Goal: Task Accomplishment & Management: Manage account settings

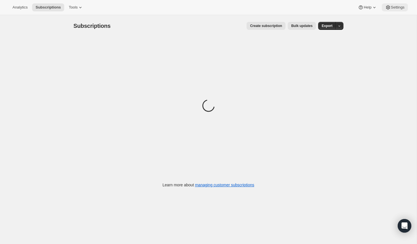
click at [391, 6] on span "Settings" at bounding box center [398, 7] width 14 height 5
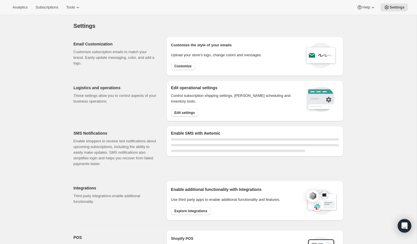
select select "20:00"
select select "08:00"
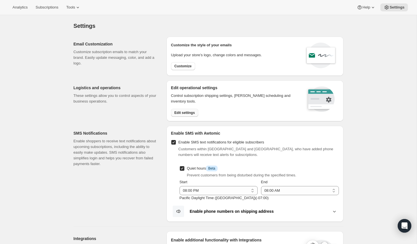
click at [188, 114] on span "Edit settings" at bounding box center [184, 112] width 20 height 5
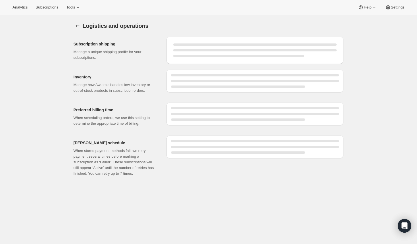
select select "07:00"
select select "DAY"
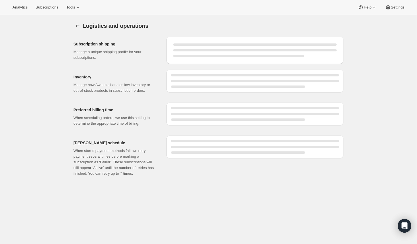
select select "DAY"
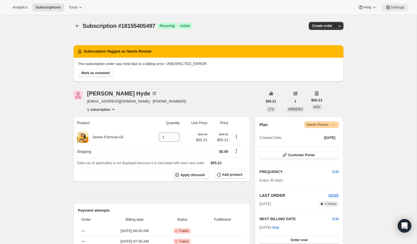
click at [391, 7] on span "Settings" at bounding box center [398, 7] width 14 height 5
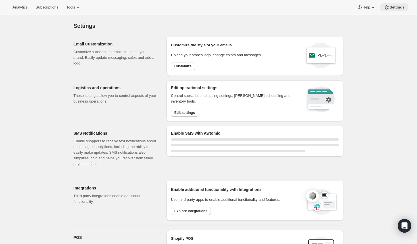
select select "20:00"
select select "08:00"
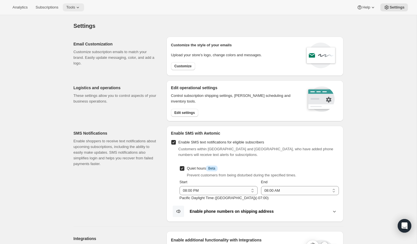
click at [74, 6] on span "Tools" at bounding box center [70, 7] width 9 height 5
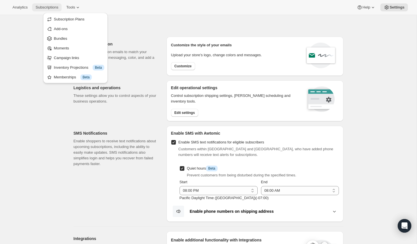
click at [46, 10] on button "Subscriptions" at bounding box center [47, 7] width 30 height 8
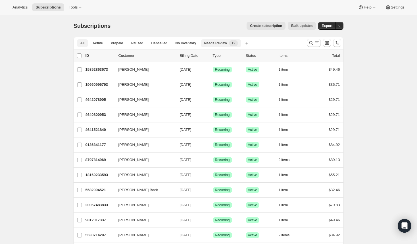
click at [218, 41] on span "Needs Review" at bounding box center [215, 43] width 23 height 5
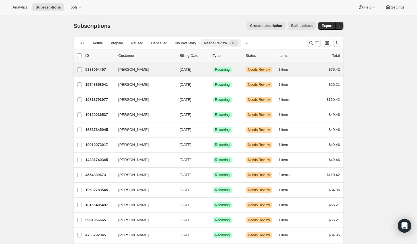
scroll to position [30, 0]
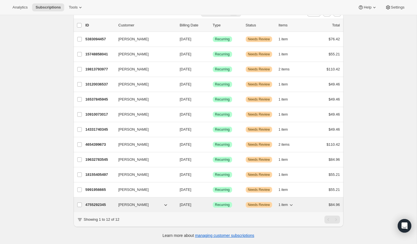
click at [106, 204] on p "4755292345" at bounding box center [99, 205] width 28 height 6
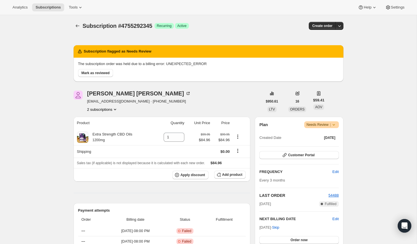
click at [333, 126] on icon at bounding box center [334, 125] width 6 height 6
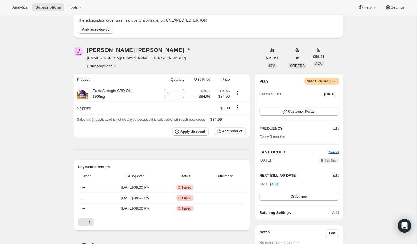
scroll to position [43, 0]
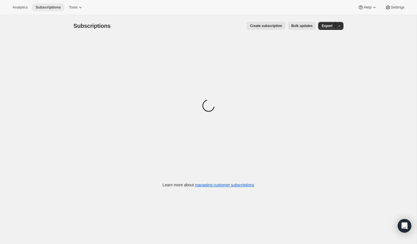
click at [49, 11] on button "Subscriptions" at bounding box center [48, 7] width 32 height 8
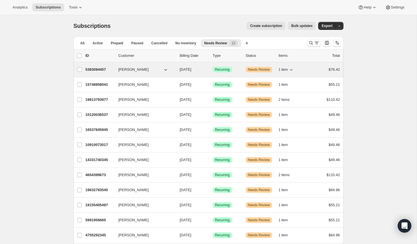
click at [149, 73] on div "5383094457 Isaiah Gordon 09/19/2025 Success Recurring Warning Needs Review 1 it…" at bounding box center [212, 70] width 254 height 8
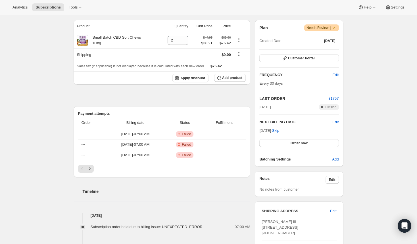
scroll to position [97, 0]
click at [91, 166] on icon "Next" at bounding box center [90, 169] width 6 height 6
click at [91, 172] on button "Next" at bounding box center [90, 168] width 8 height 8
click at [84, 171] on icon "Previous" at bounding box center [82, 169] width 6 height 6
click at [83, 171] on icon "Previous" at bounding box center [82, 169] width 6 height 6
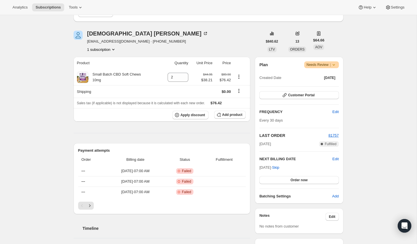
scroll to position [0, 0]
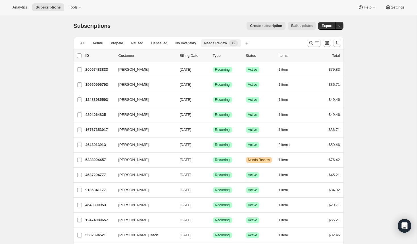
click at [220, 41] on span "Needs Review" at bounding box center [215, 43] width 23 height 5
click at [186, 40] on button "No inventory" at bounding box center [186, 43] width 28 height 8
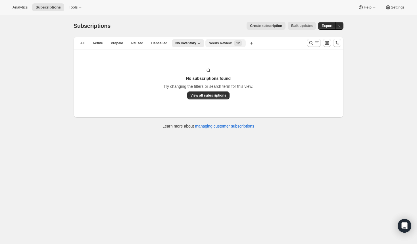
click at [216, 42] on span "Needs Review" at bounding box center [220, 43] width 23 height 5
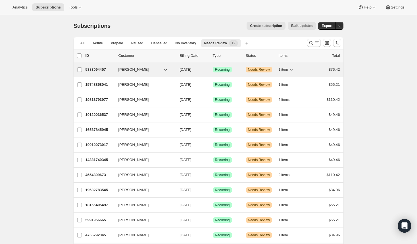
click at [127, 72] on span "[PERSON_NAME]" at bounding box center [133, 70] width 30 height 6
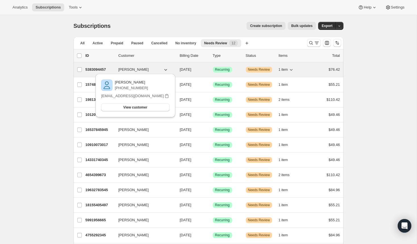
click at [99, 70] on p "5383094457" at bounding box center [99, 70] width 28 height 6
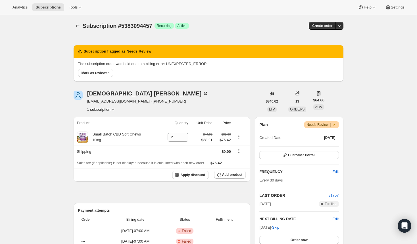
click at [335, 127] on icon at bounding box center [334, 125] width 6 height 6
click at [80, 25] on icon "Subscriptions" at bounding box center [78, 26] width 6 height 6
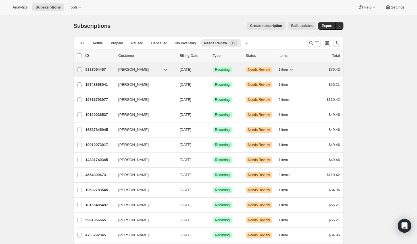
click at [124, 72] on span "[PERSON_NAME]" at bounding box center [133, 70] width 30 height 6
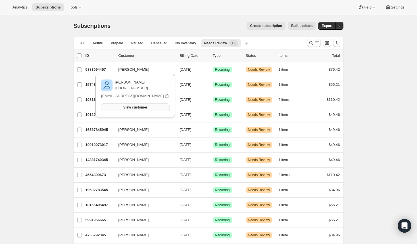
click at [133, 107] on span "View customer" at bounding box center [135, 107] width 24 height 5
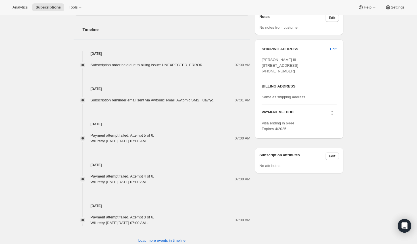
scroll to position [275, 0]
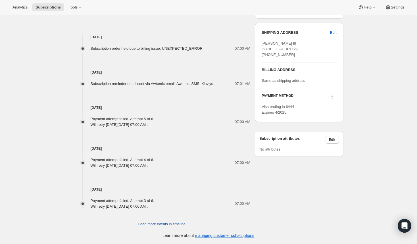
click at [151, 227] on button "Load more events in timeline" at bounding box center [162, 224] width 54 height 9
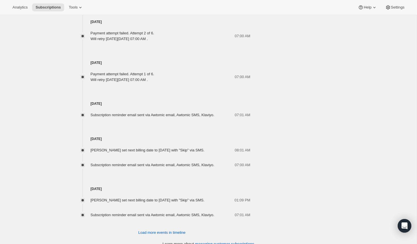
scroll to position [498, 0]
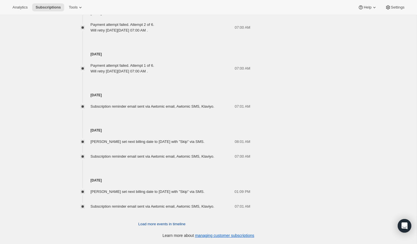
click at [170, 221] on span "Load more events in timeline" at bounding box center [161, 224] width 47 height 6
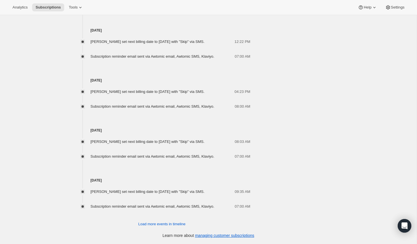
scroll to position [776, 0]
click at [169, 223] on span "Load more events in timeline" at bounding box center [161, 224] width 47 height 6
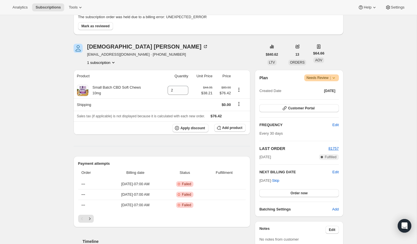
scroll to position [47, 0]
click at [102, 45] on div "[PERSON_NAME]" at bounding box center [147, 46] width 121 height 6
drag, startPoint x: 127, startPoint y: 55, endPoint x: 86, endPoint y: 55, distance: 40.6
click at [86, 55] on div "[PERSON_NAME] [EMAIL_ADDRESS][DOMAIN_NAME] · [PHONE_NUMBER] 1 subscription" at bounding box center [168, 54] width 189 height 22
copy span "[EMAIL_ADDRESS][DOMAIN_NAME]"
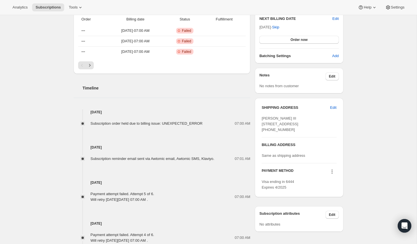
scroll to position [247, 0]
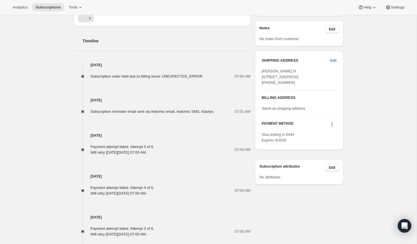
click at [330, 127] on icon at bounding box center [332, 125] width 6 height 6
click at [286, 129] on h3 "PAYMENT METHOD" at bounding box center [278, 125] width 32 height 8
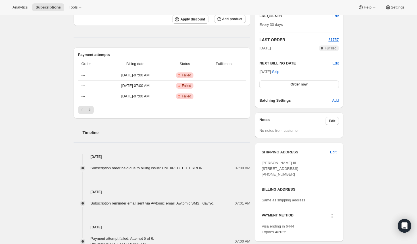
scroll to position [0, 0]
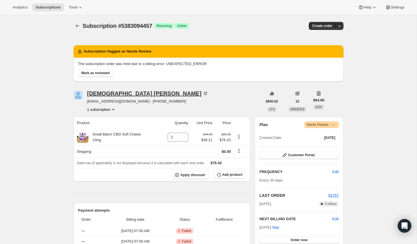
click at [96, 96] on div "[PERSON_NAME]" at bounding box center [147, 94] width 121 height 6
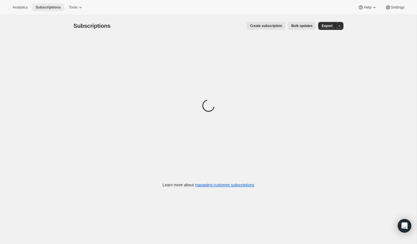
click at [48, 9] on span "Subscriptions" at bounding box center [48, 7] width 25 height 5
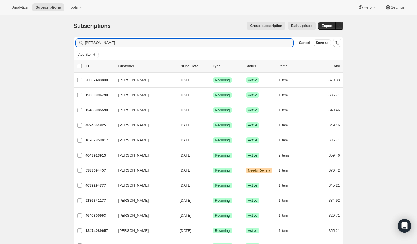
type input "[PERSON_NAME]"
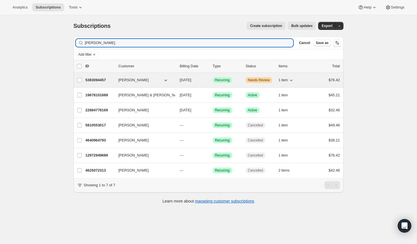
click at [139, 82] on span "[PERSON_NAME]" at bounding box center [133, 80] width 30 height 6
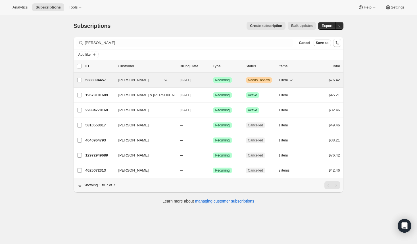
click at [129, 79] on span "[PERSON_NAME]" at bounding box center [133, 80] width 30 height 6
click at [89, 82] on p "5383094457" at bounding box center [99, 80] width 28 height 6
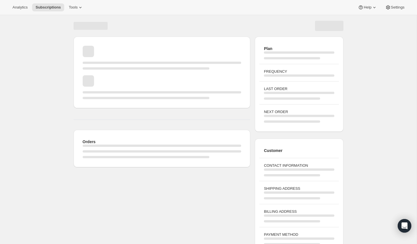
click at [89, 82] on div "Page loading" at bounding box center [88, 80] width 11 height 11
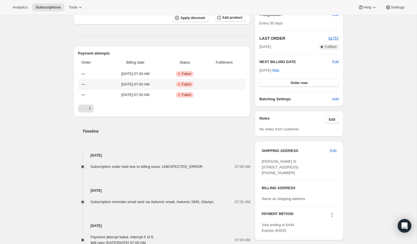
scroll to position [165, 0]
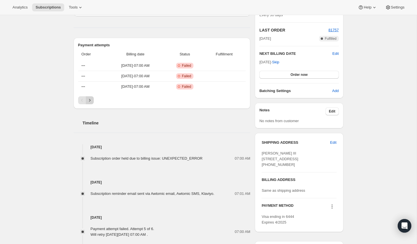
click at [91, 102] on icon "Next" at bounding box center [90, 100] width 6 height 6
click at [80, 101] on icon "Previous" at bounding box center [82, 100] width 6 height 6
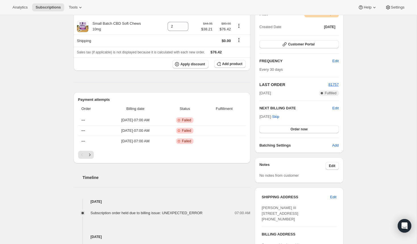
scroll to position [114, 0]
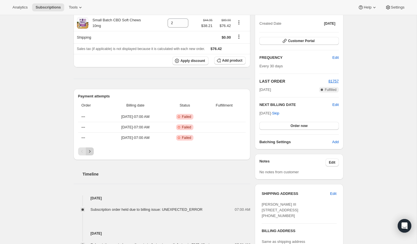
click at [93, 153] on button "Next" at bounding box center [90, 151] width 8 height 8
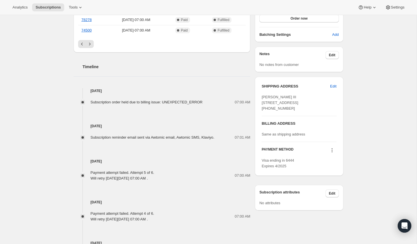
scroll to position [275, 0]
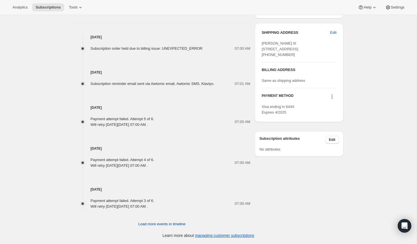
click at [156, 227] on span "Load more events in timeline" at bounding box center [161, 224] width 47 height 6
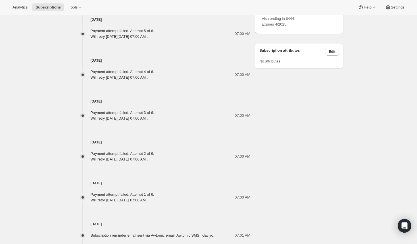
scroll to position [0, 0]
